Goal: Transaction & Acquisition: Subscribe to service/newsletter

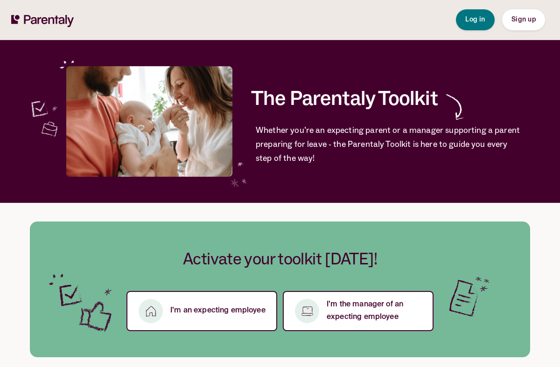
click at [523, 20] on span "Sign up" at bounding box center [523, 19] width 24 height 7
